Goal: Information Seeking & Learning: Find specific fact

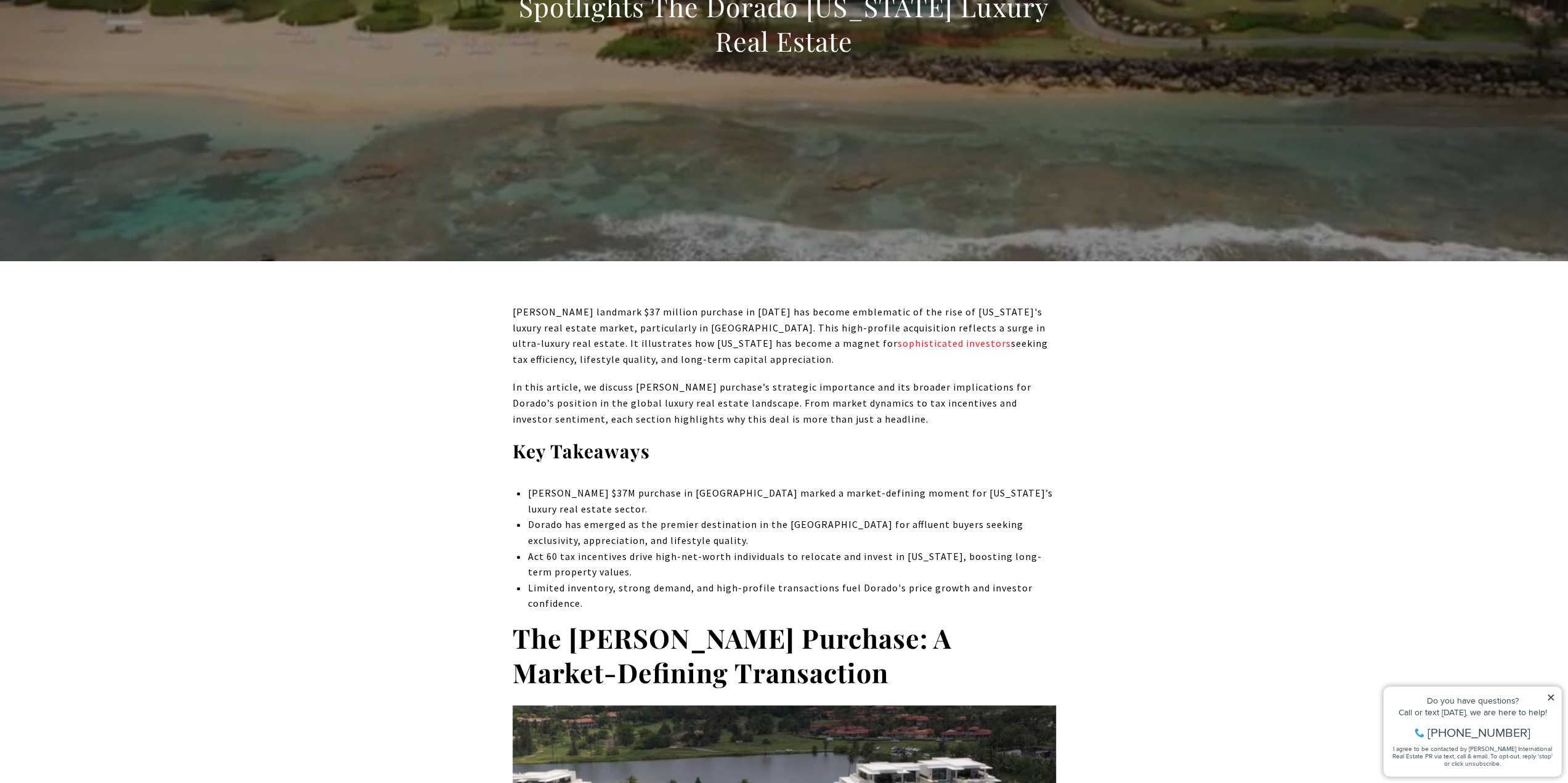
scroll to position [246, 0]
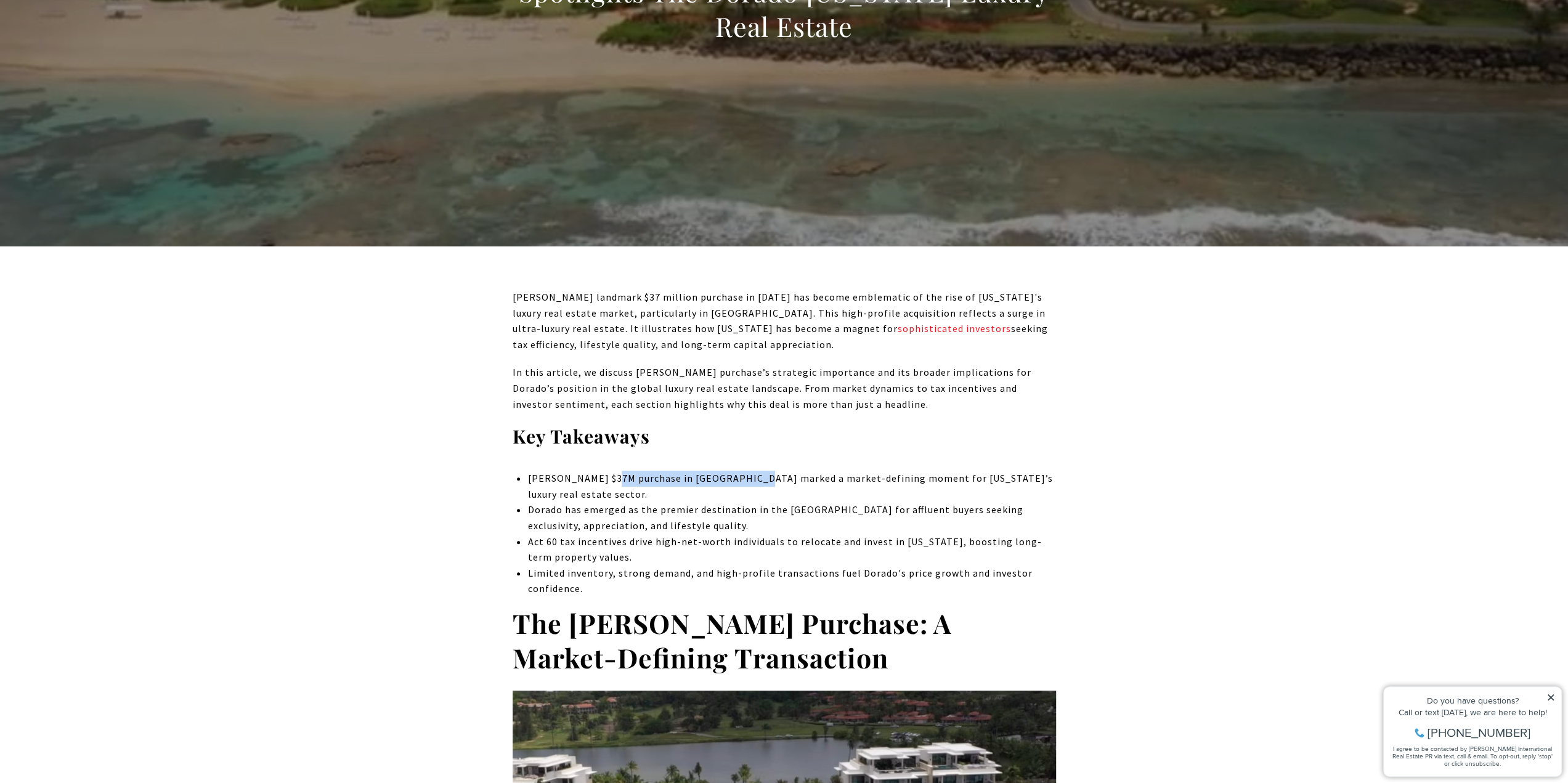
drag, startPoint x: 622, startPoint y: 479, endPoint x: 816, endPoint y: 490, distance: 194.3
click at [753, 479] on p "[PERSON_NAME] $37M purchase in [GEOGRAPHIC_DATA] marked a market-defining momen…" at bounding box center [792, 486] width 528 height 31
click at [927, 483] on p "[PERSON_NAME] $37M purchase in [GEOGRAPHIC_DATA] marked a market-defining momen…" at bounding box center [792, 486] width 528 height 31
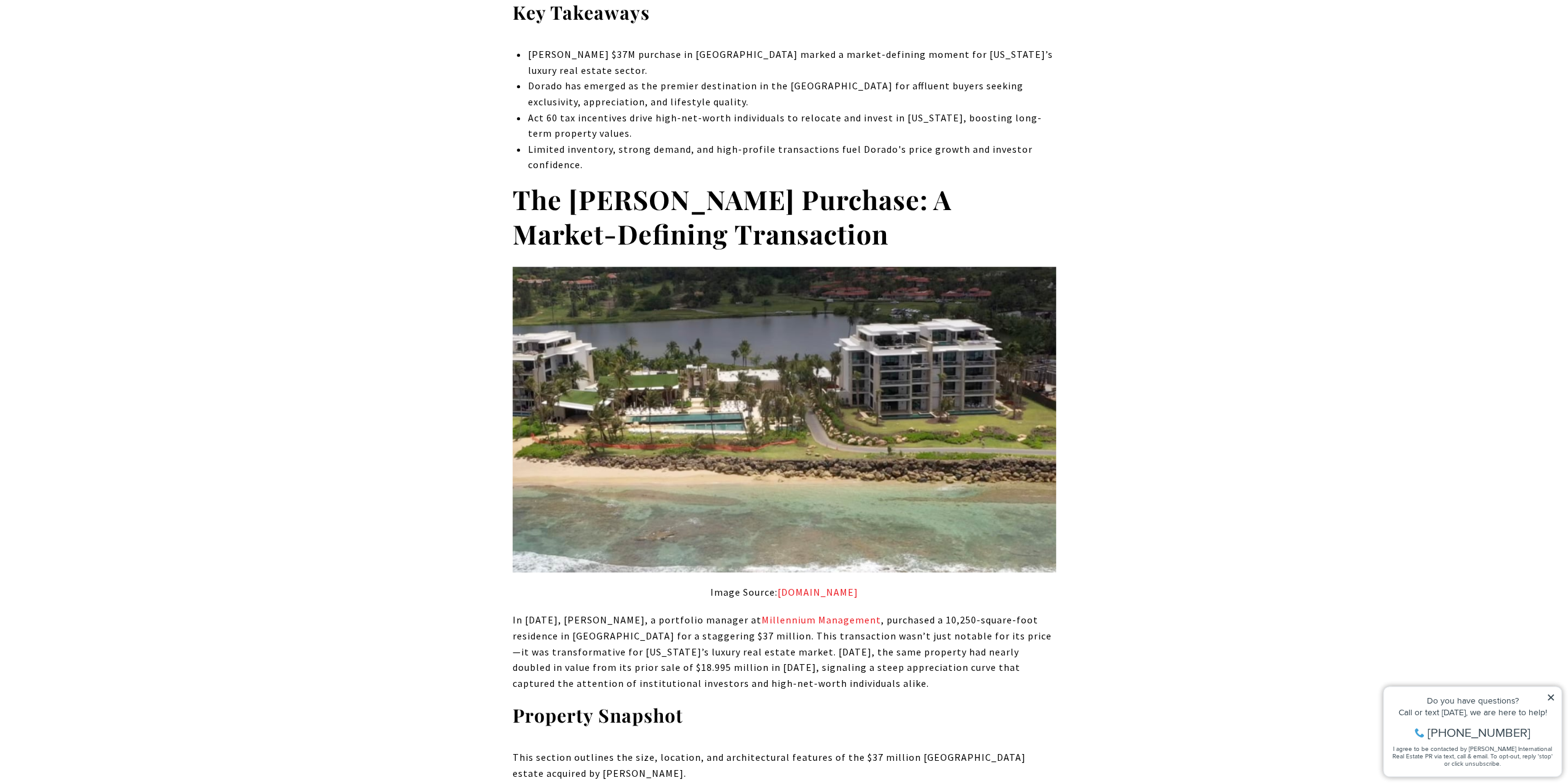
scroll to position [739, 0]
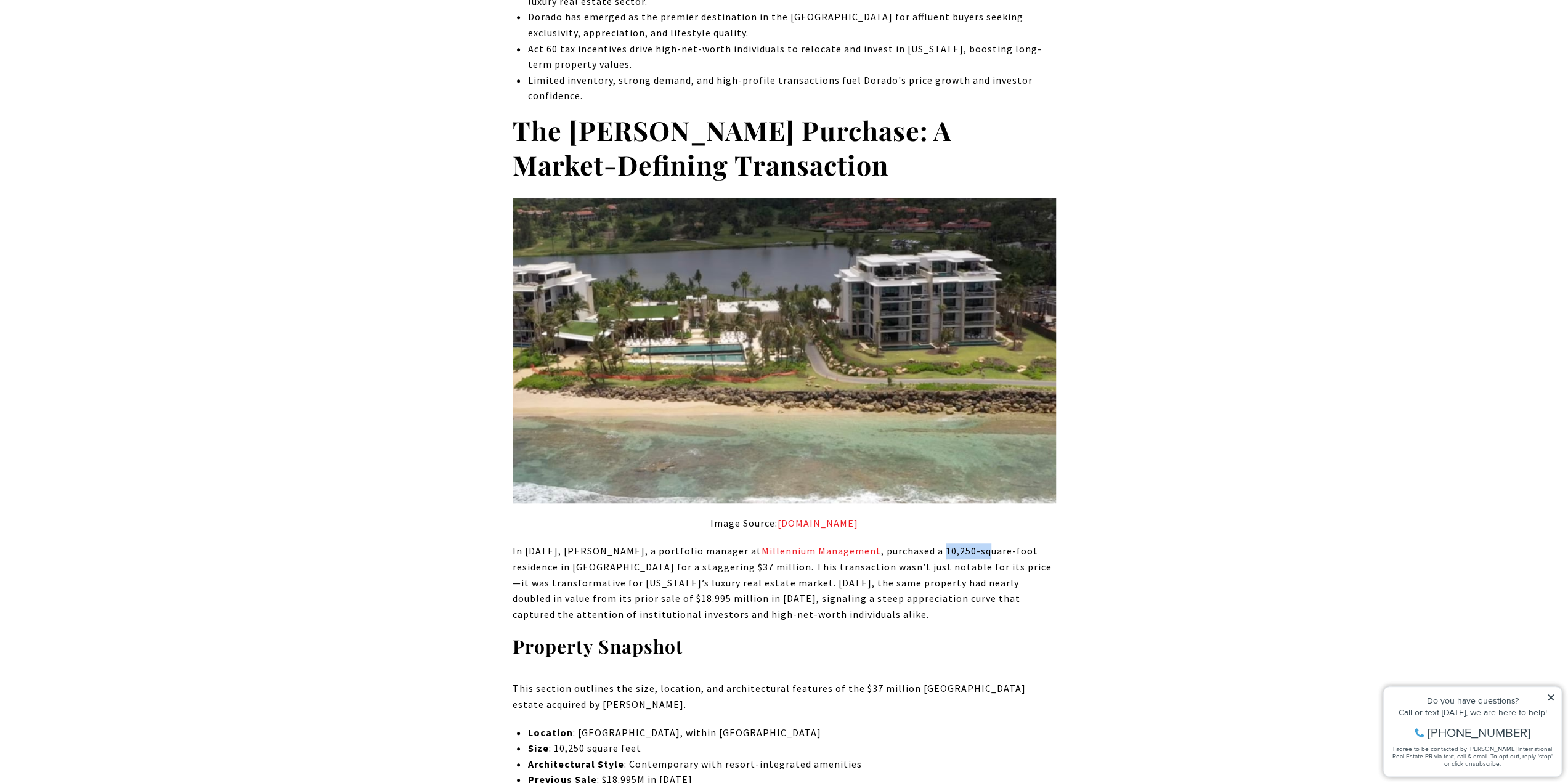
drag, startPoint x: 972, startPoint y: 558, endPoint x: 1018, endPoint y: 558, distance: 46.0
click at [1018, 558] on p "In [DATE], [PERSON_NAME], a portfolio manager at Millennium Management , purcha…" at bounding box center [784, 582] width 543 height 79
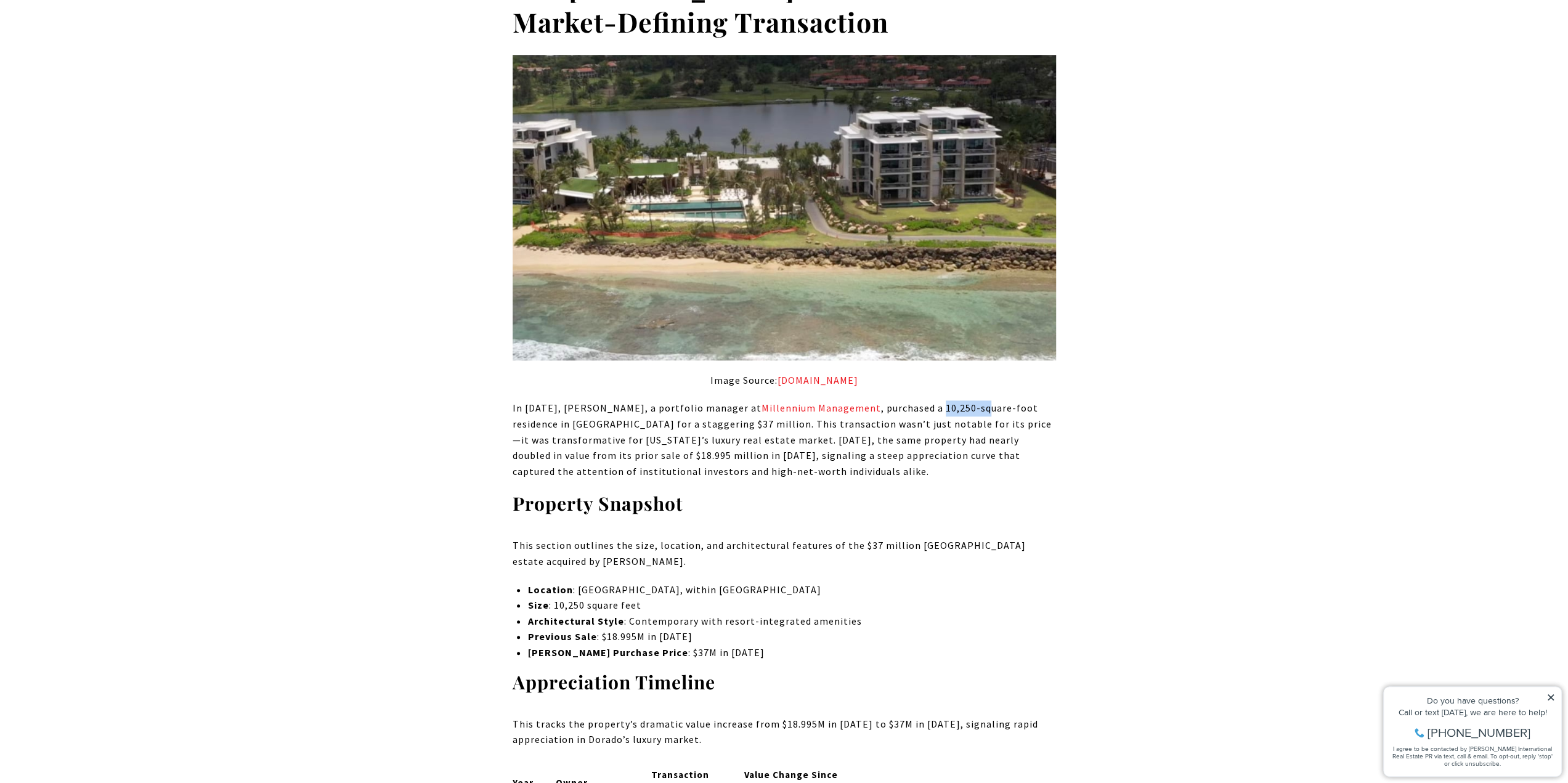
scroll to position [925, 0]
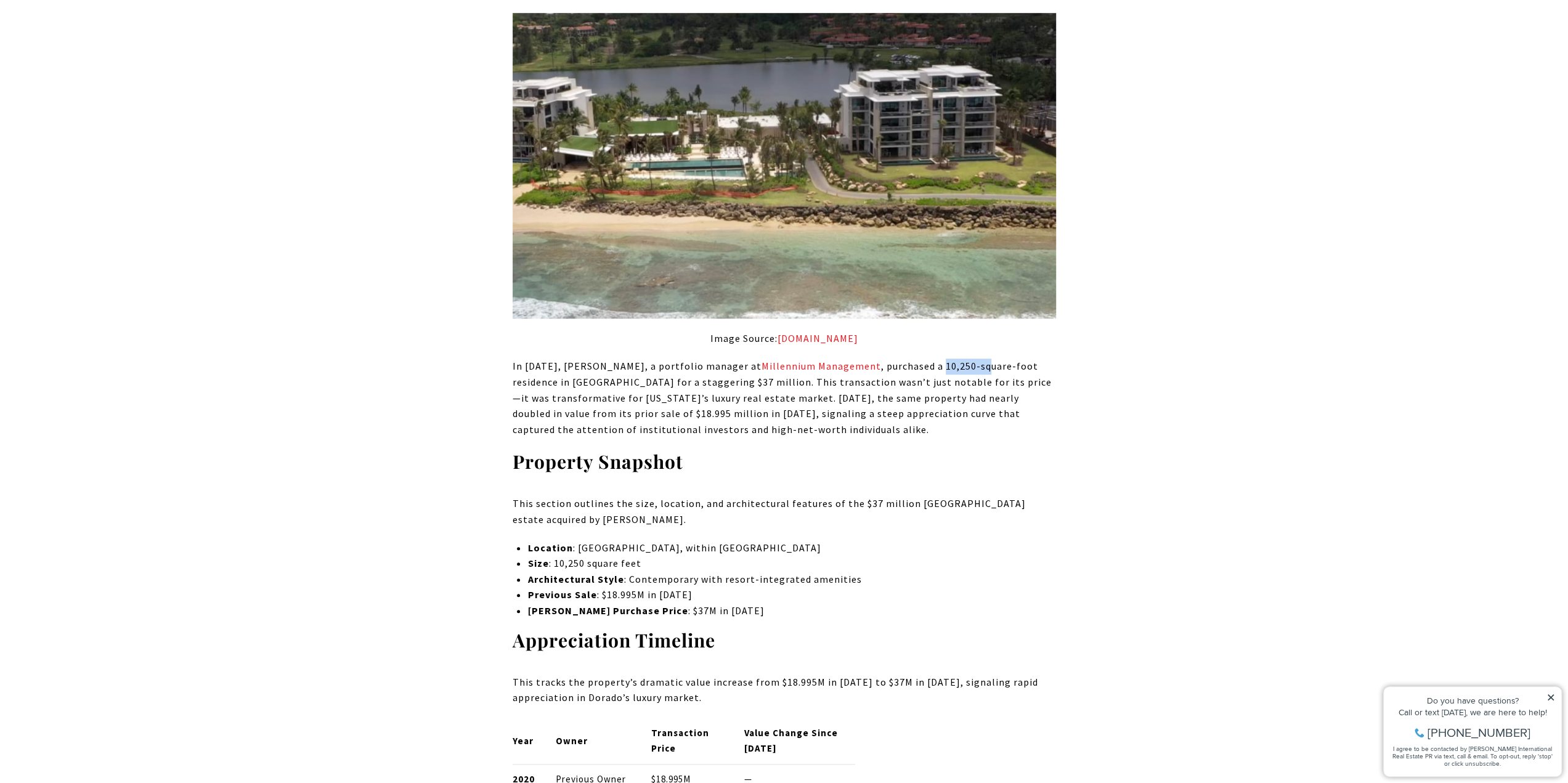
drag, startPoint x: 810, startPoint y: 546, endPoint x: 633, endPoint y: 545, distance: 177.0
click at [633, 545] on p "Location : [GEOGRAPHIC_DATA], within [GEOGRAPHIC_DATA]" at bounding box center [792, 548] width 528 height 16
click at [704, 569] on p "Size : 10,250 square feet" at bounding box center [792, 564] width 528 height 16
drag, startPoint x: 578, startPoint y: 549, endPoint x: 664, endPoint y: 550, distance: 86.0
click at [664, 550] on p "Location : [GEOGRAPHIC_DATA], within [GEOGRAPHIC_DATA]" at bounding box center [792, 548] width 528 height 16
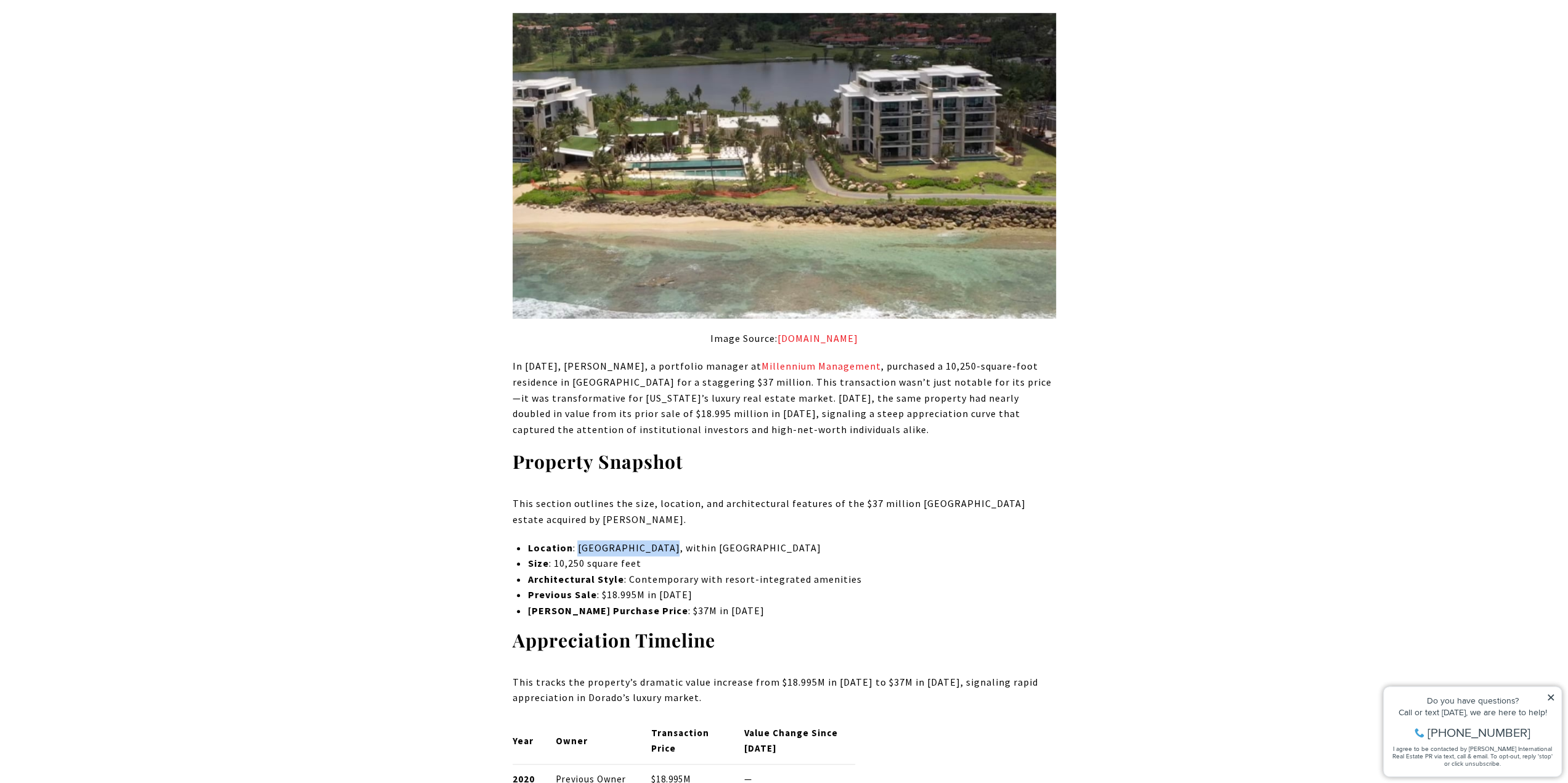
copy p "[GEOGRAPHIC_DATA]"
